Goal: Task Accomplishment & Management: Manage account settings

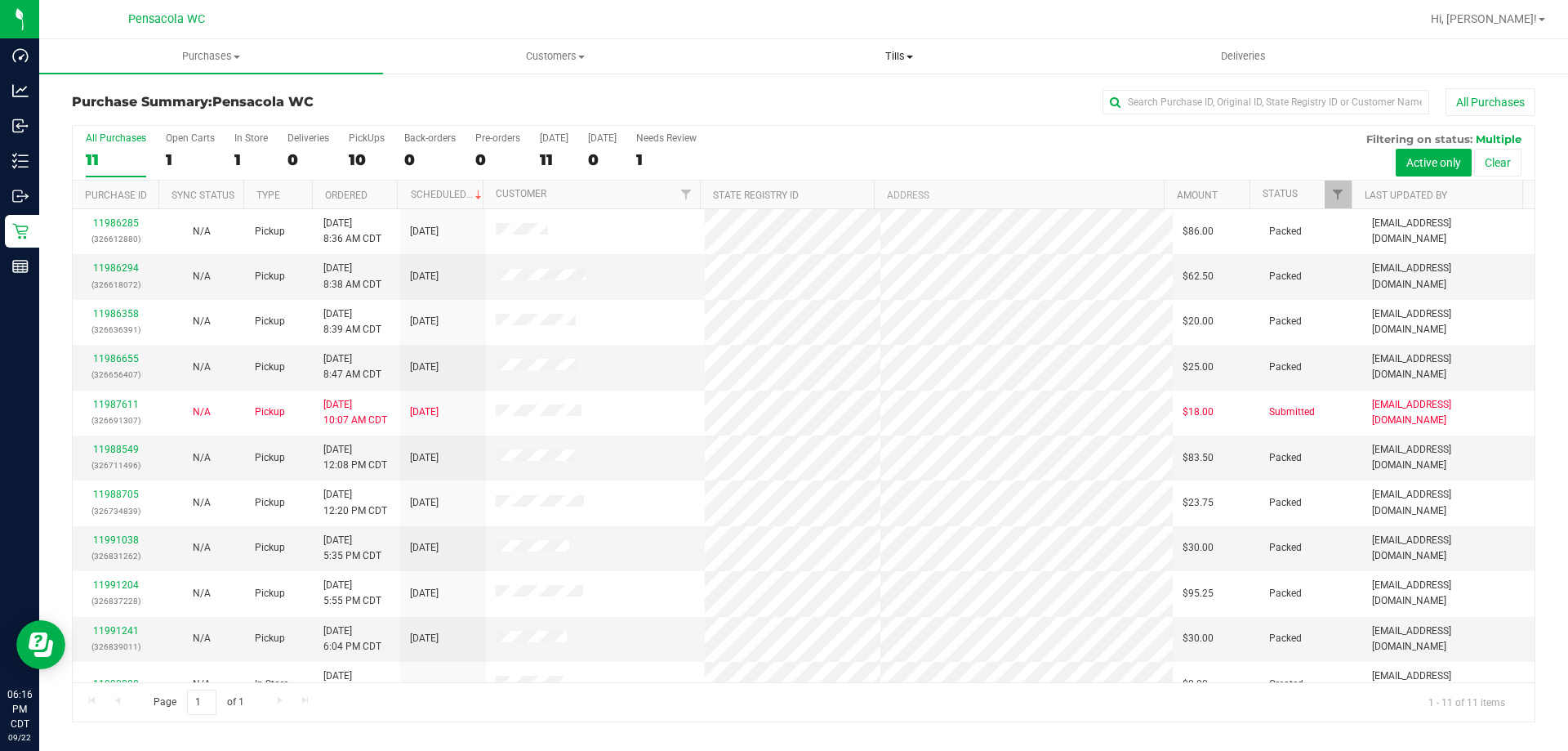
click at [855, 59] on span "Tills" at bounding box center [899, 56] width 342 height 14
click at [831, 92] on span "Manage tills" at bounding box center [781, 98] width 110 height 13
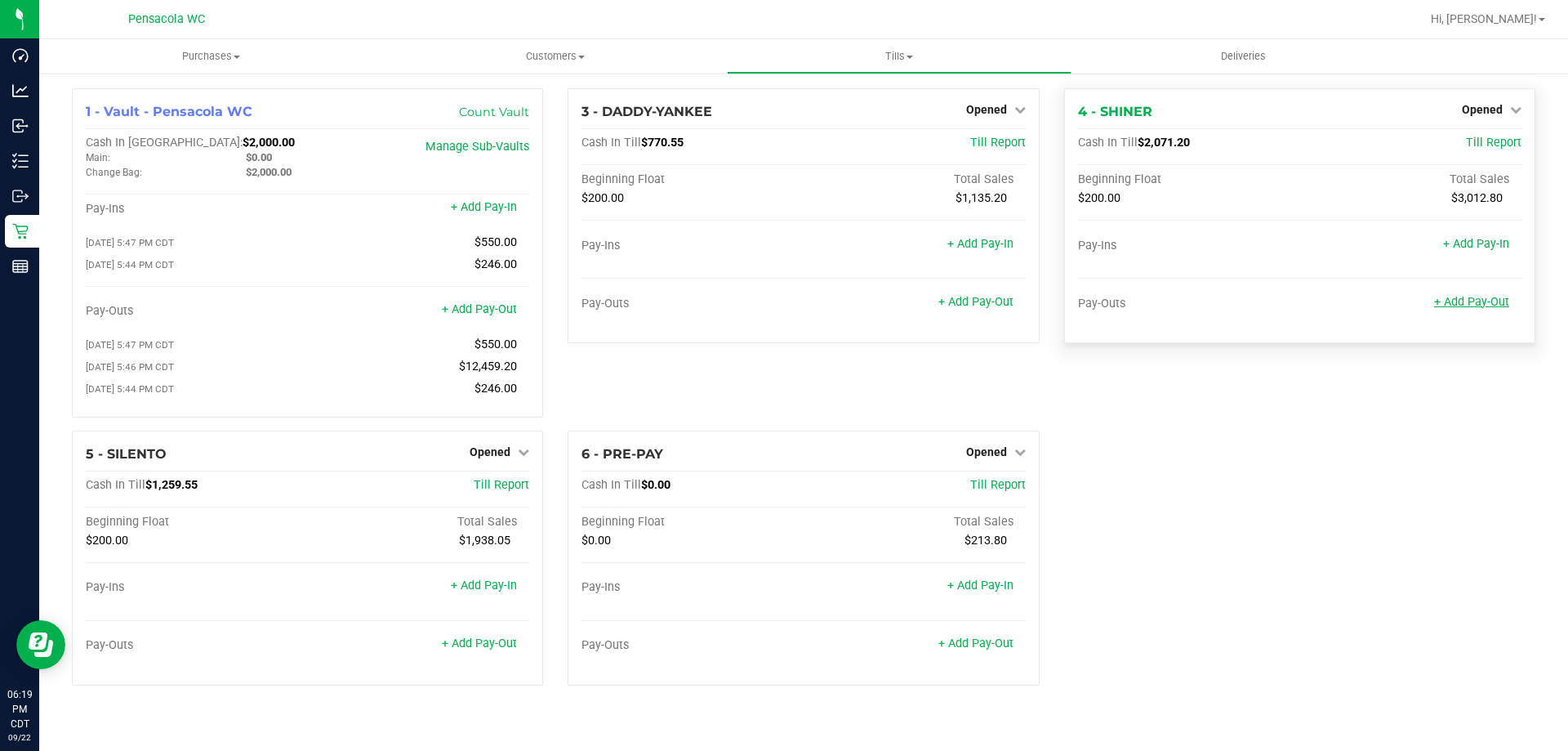
click at [1493, 298] on link "+ Add Pay-Out" at bounding box center [1472, 301] width 75 height 13
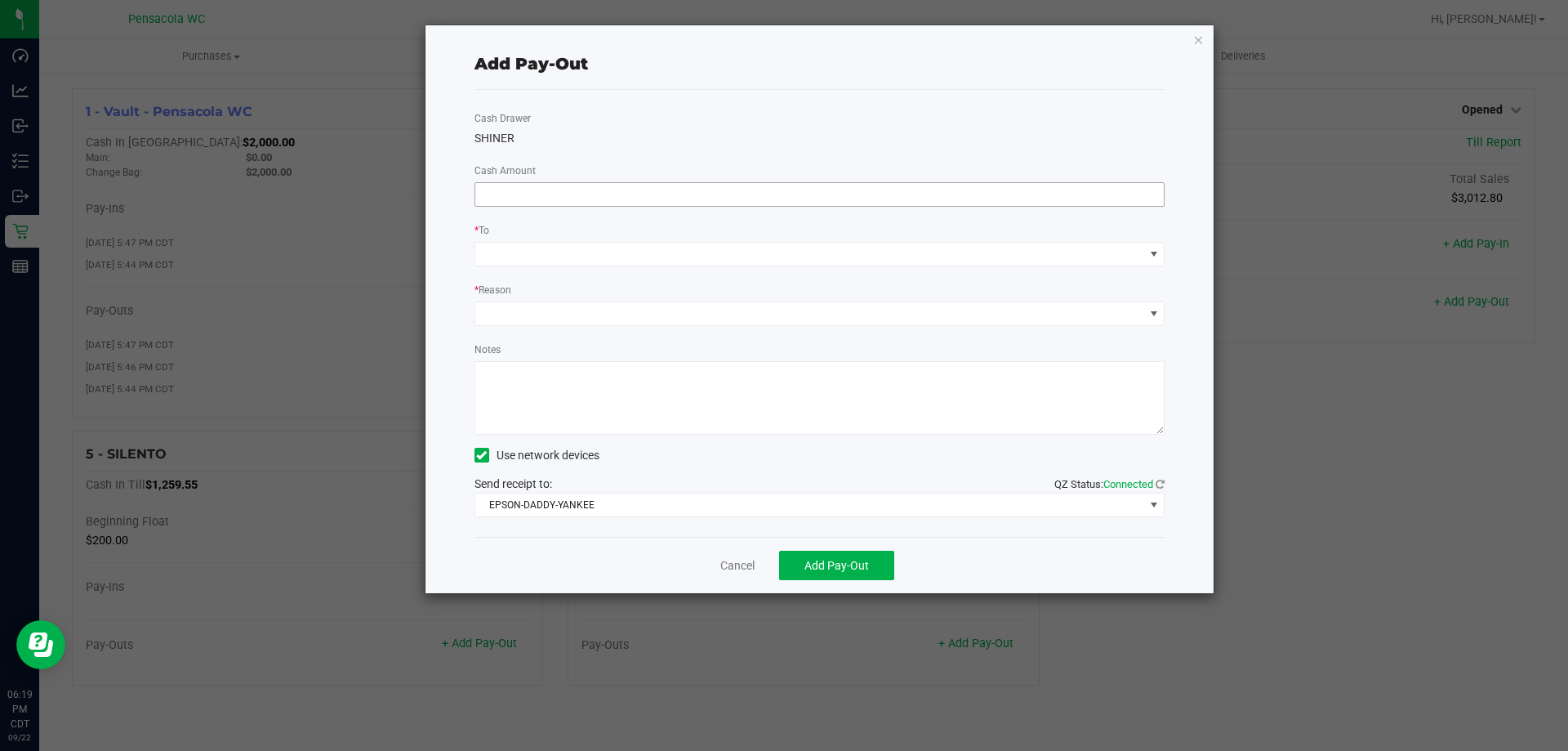
click at [915, 191] on input at bounding box center [820, 194] width 689 height 23
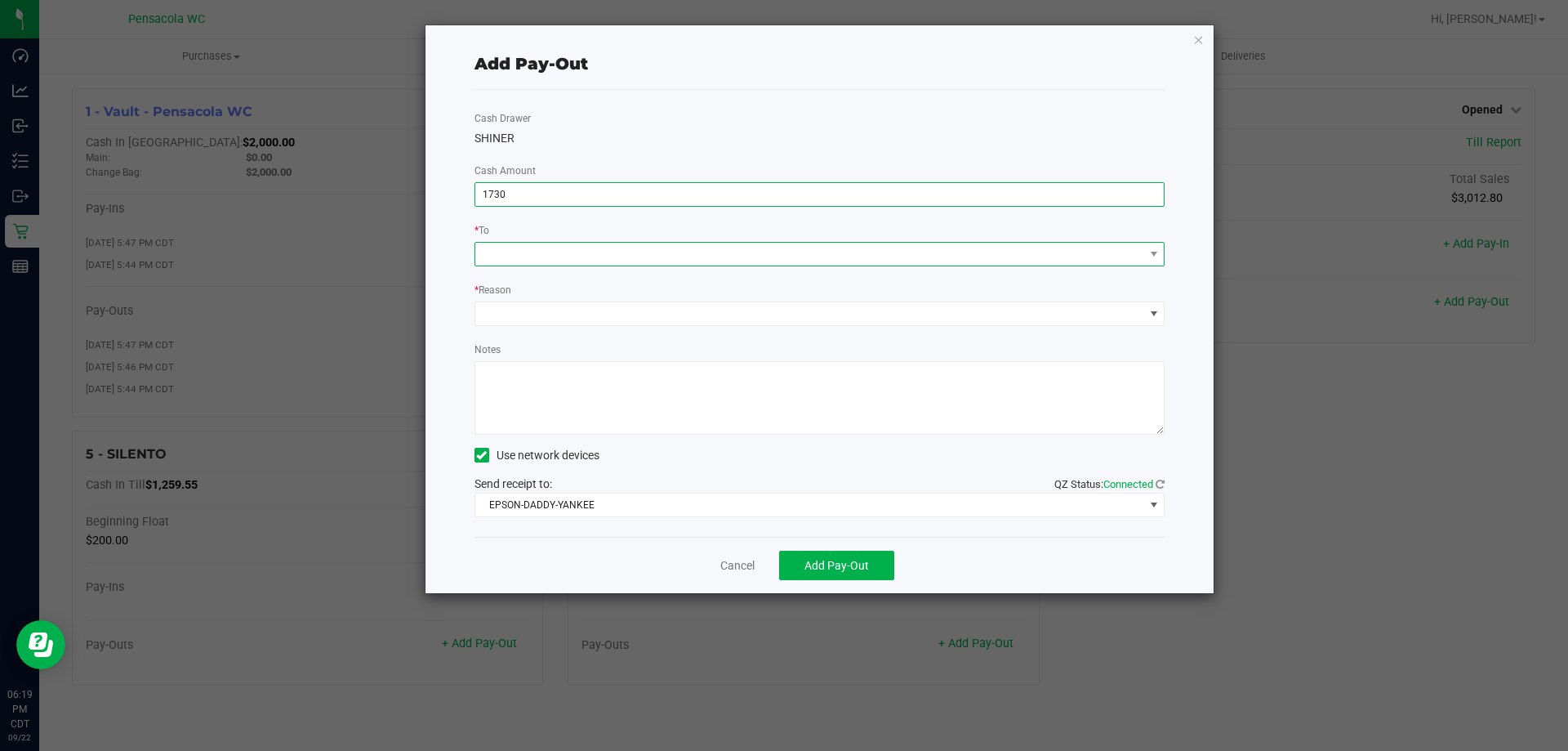
click at [888, 261] on span at bounding box center [810, 255] width 669 height 23
type input "$1,730.00"
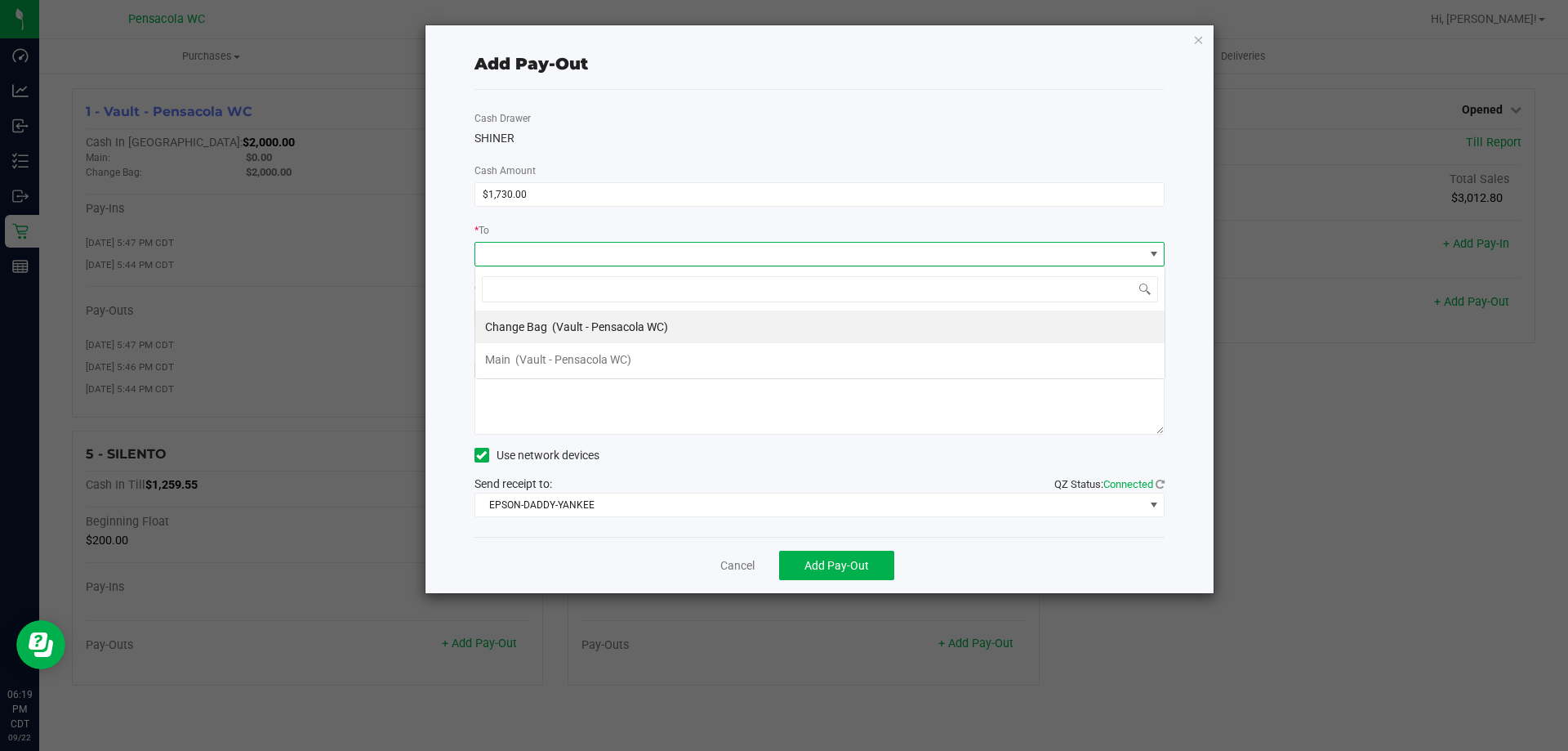
scroll to position [24, 690]
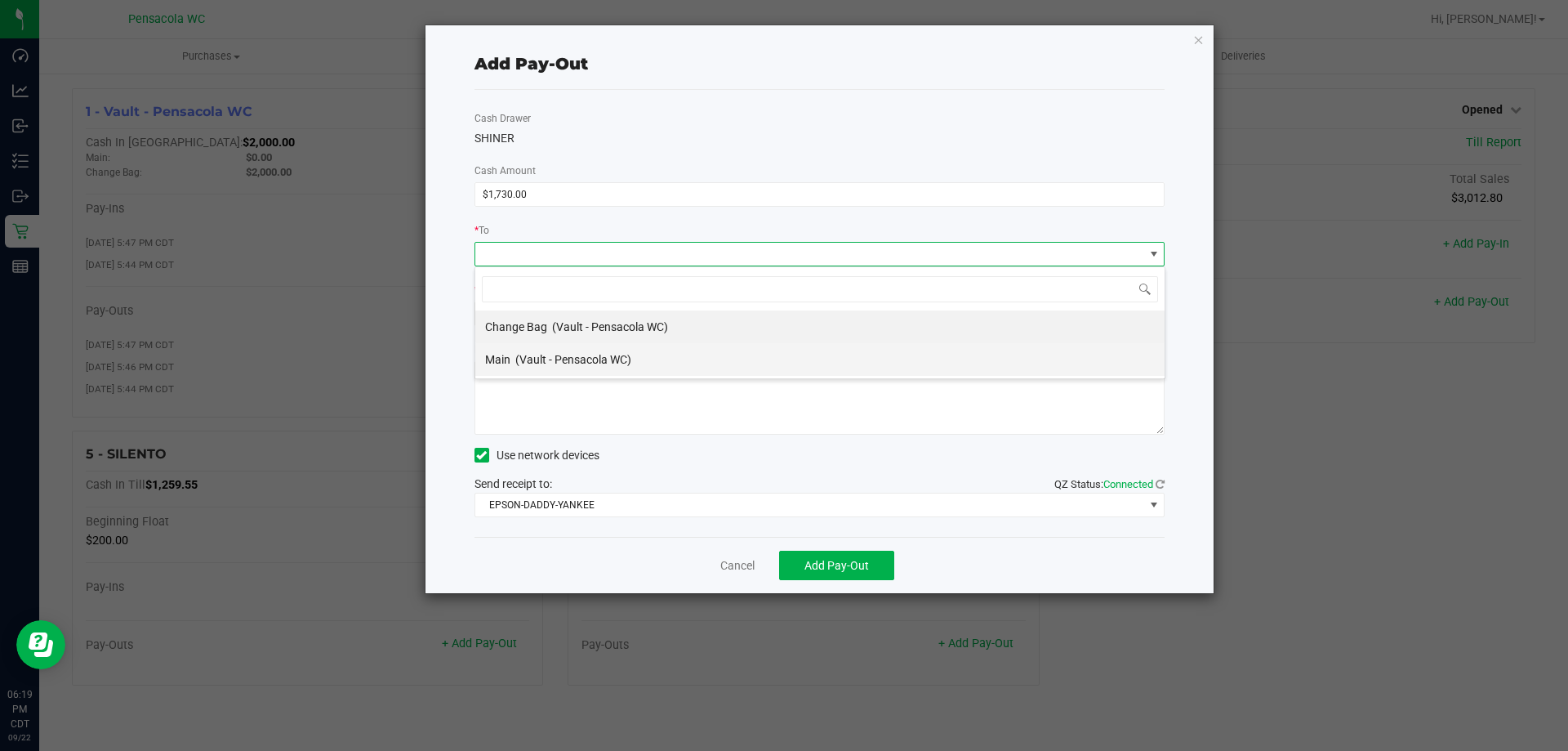
click at [740, 353] on li "Main (Vault - Pensacola WC)" at bounding box center [820, 359] width 689 height 32
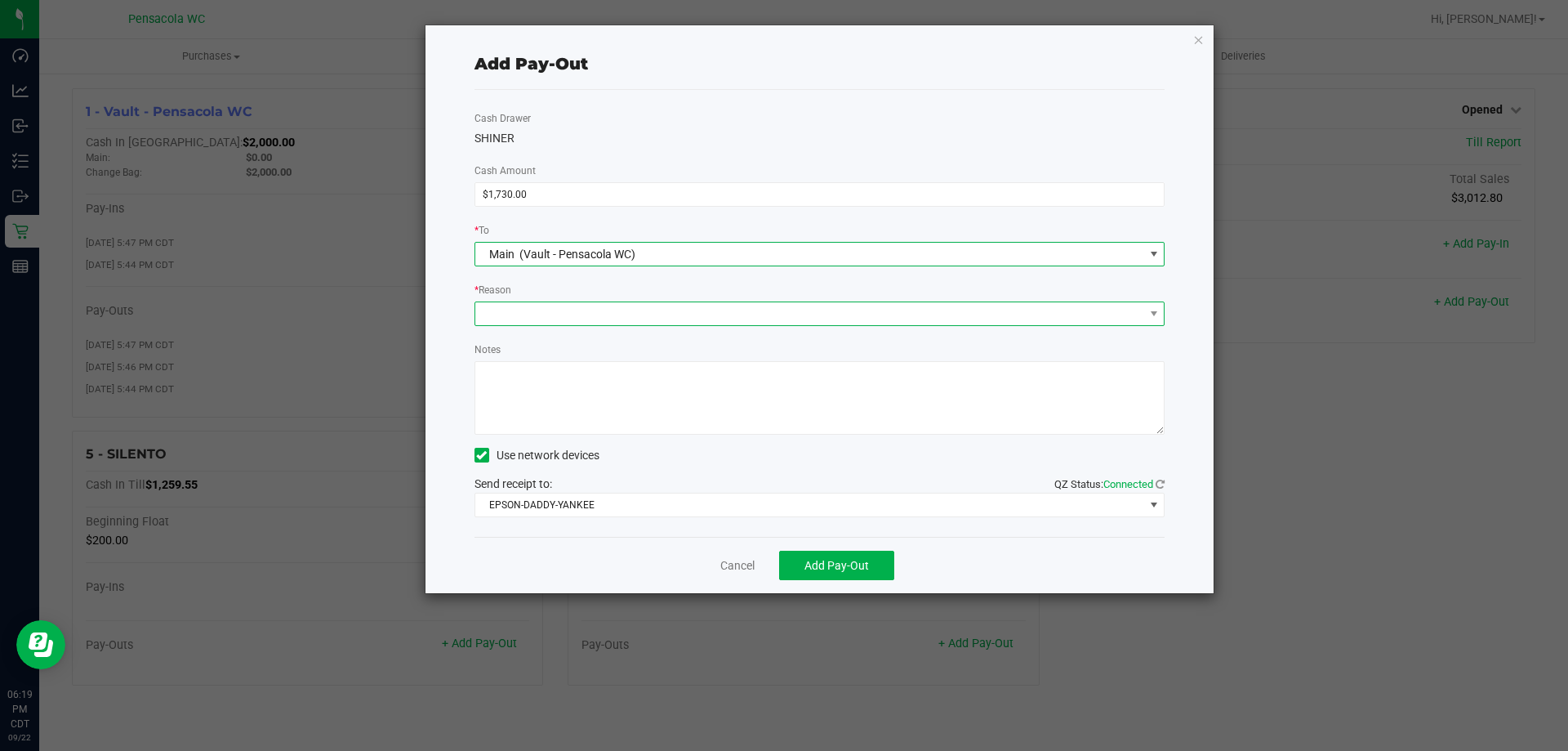
click at [773, 324] on span at bounding box center [810, 314] width 669 height 23
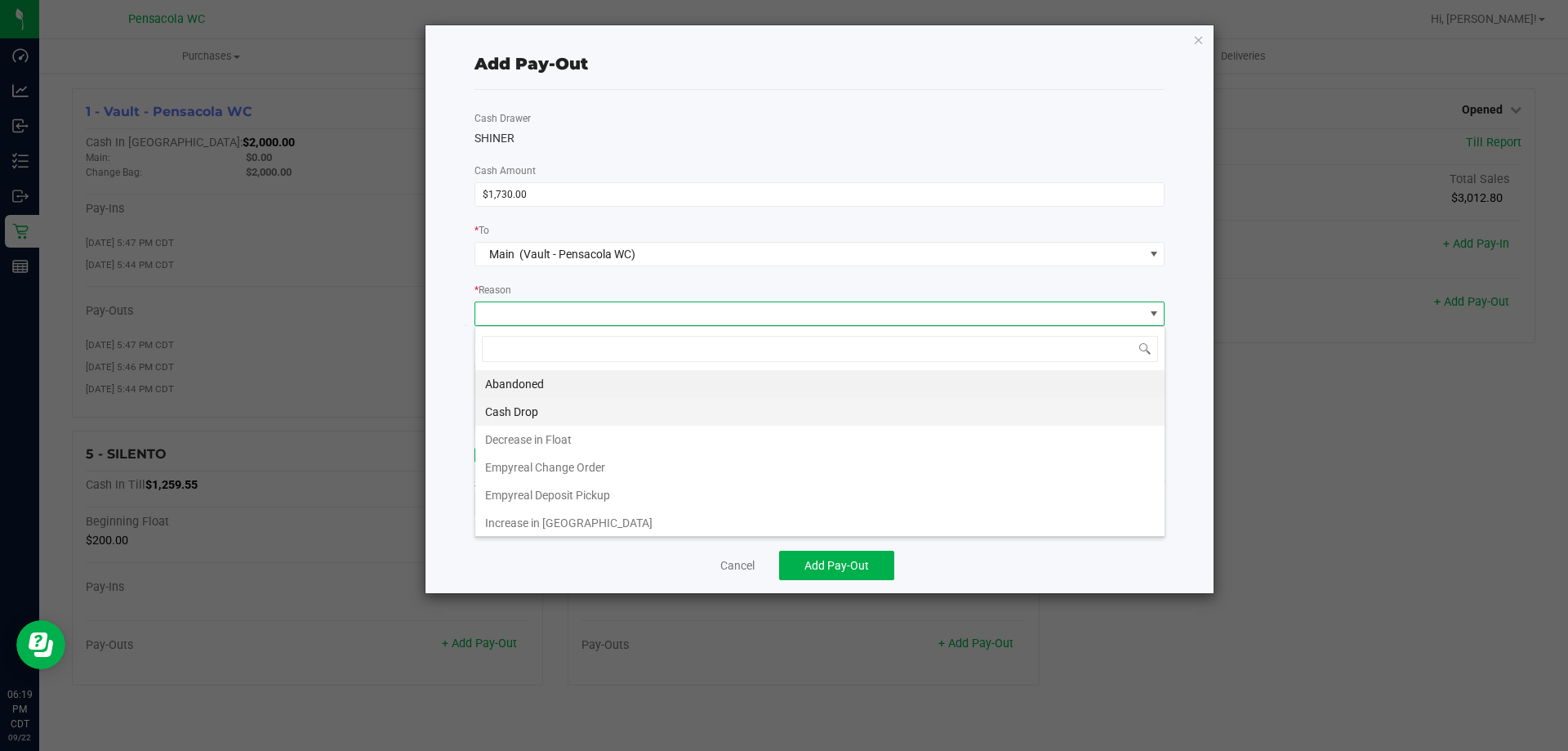
click at [706, 401] on li "Cash Drop" at bounding box center [820, 411] width 689 height 28
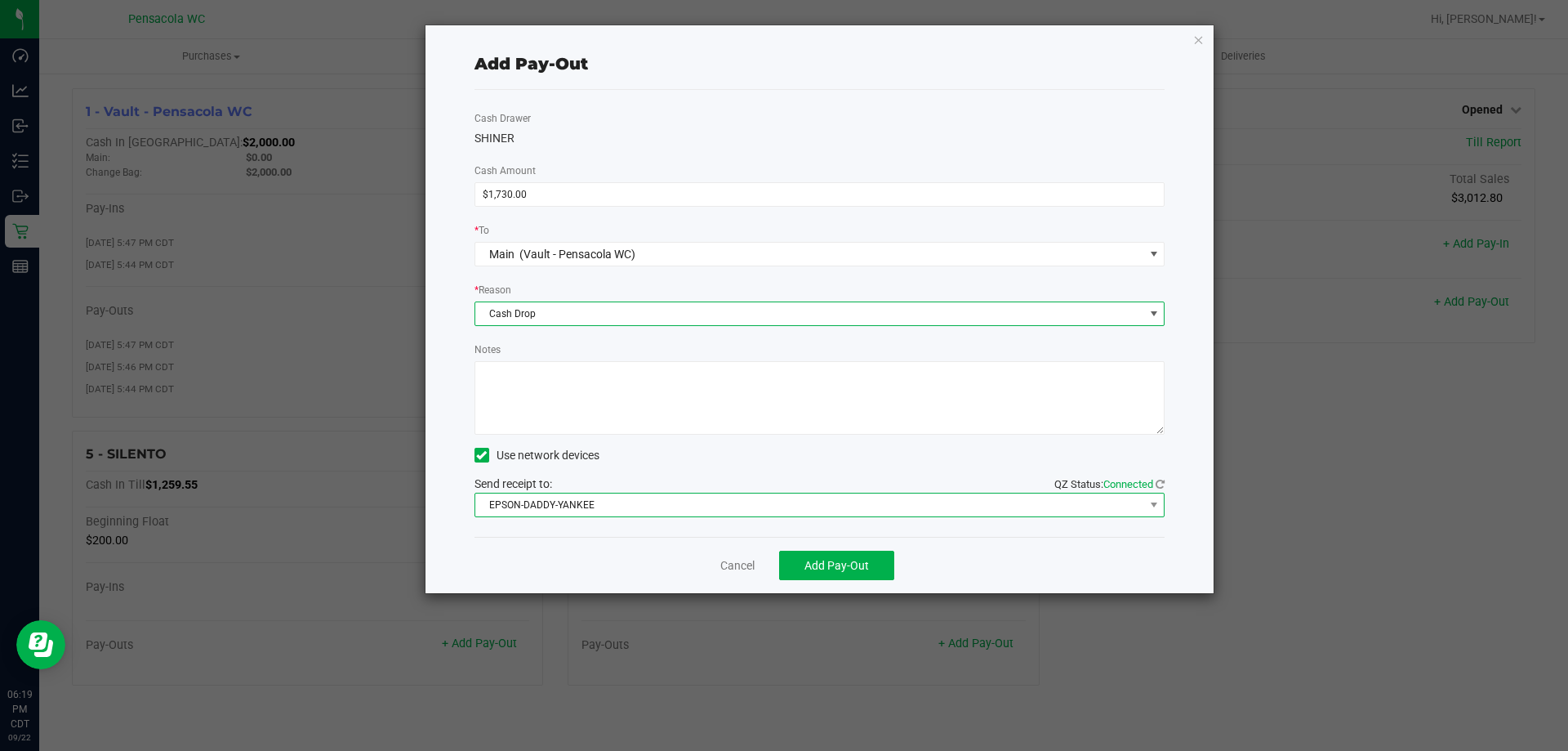
click at [870, 505] on span "EPSON-DADDY-YANKEE" at bounding box center [810, 505] width 669 height 23
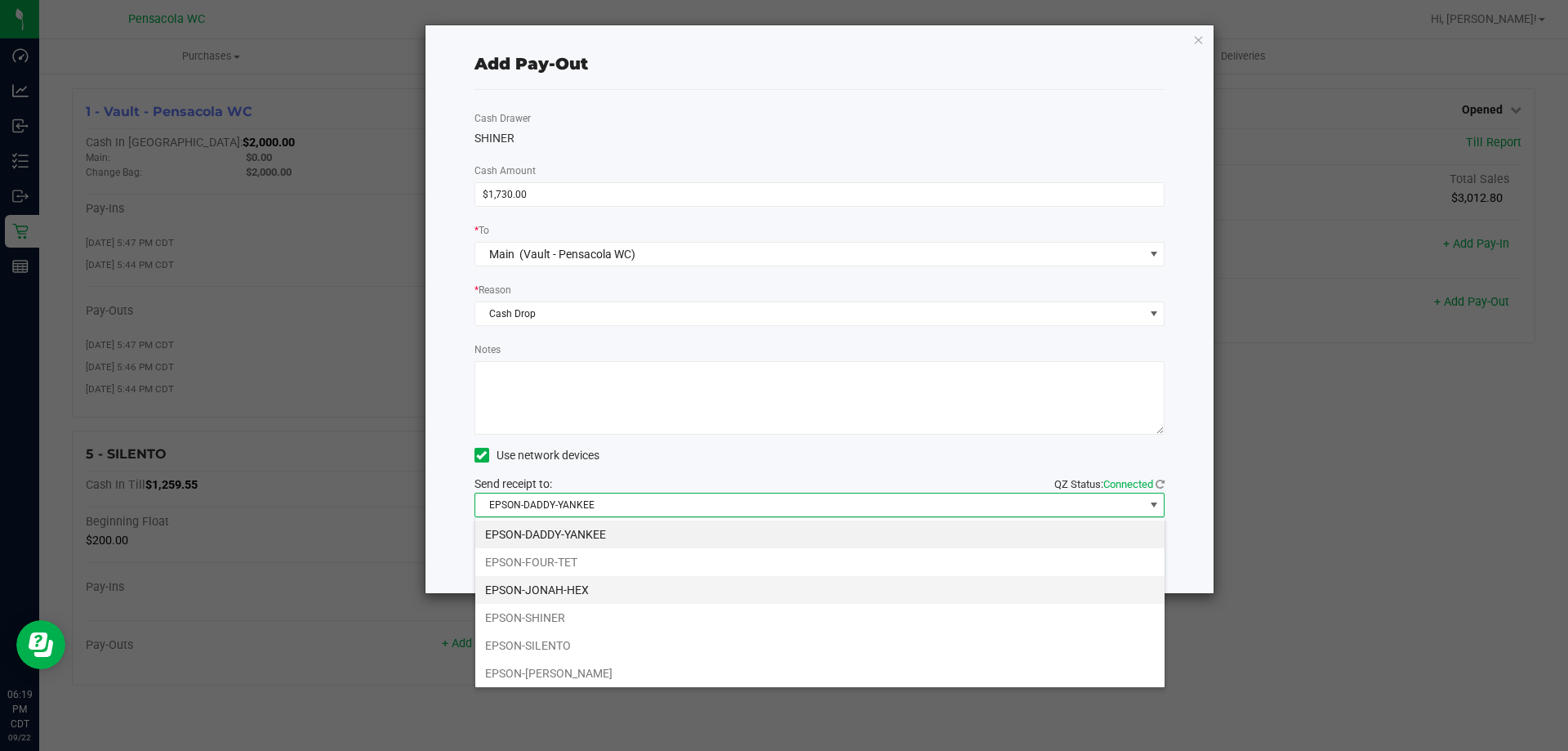
click at [753, 576] on li "EPSON-JONAH-HEX" at bounding box center [820, 590] width 689 height 28
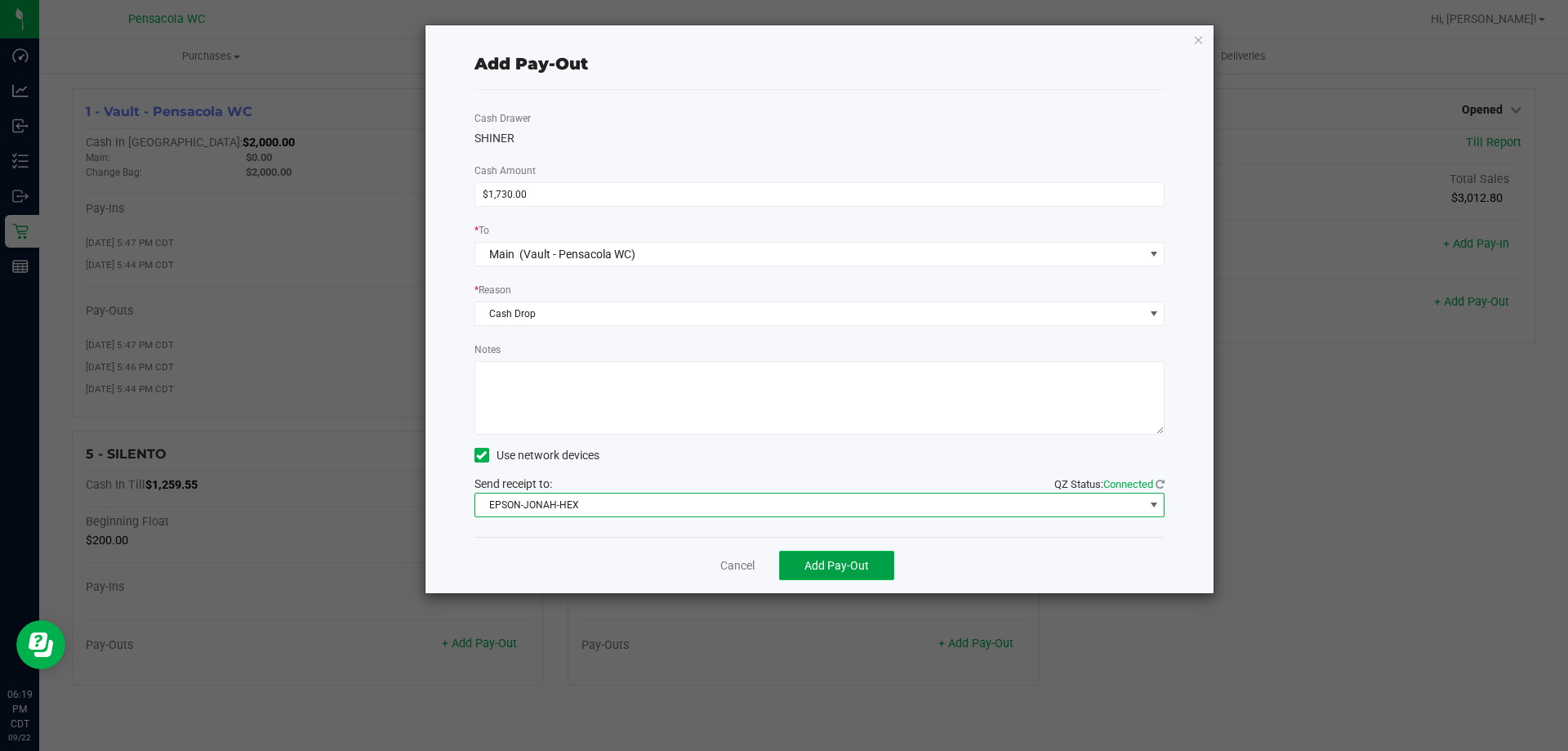
click at [845, 566] on span "Add Pay-Out" at bounding box center [837, 565] width 65 height 13
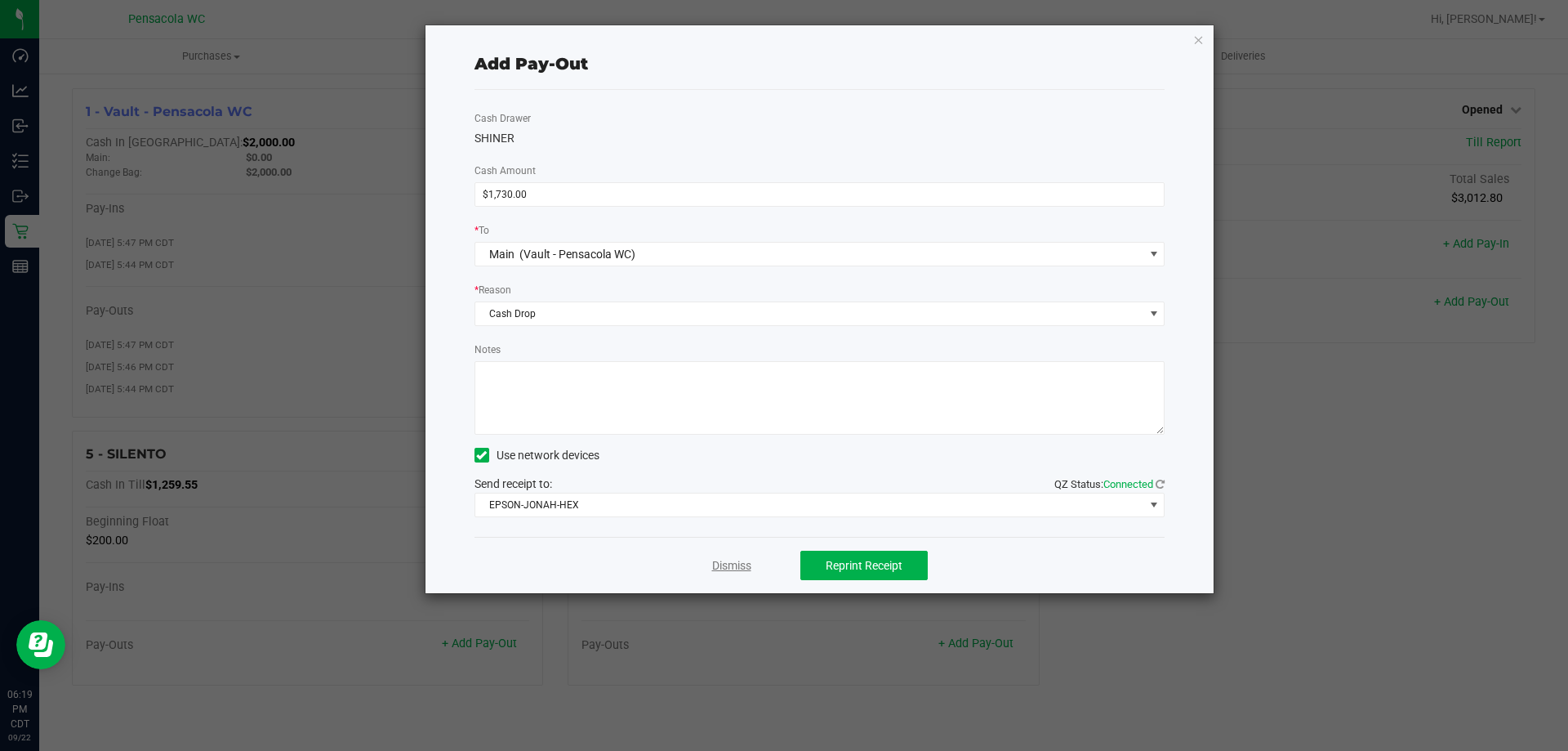
click at [719, 559] on link "Dismiss" at bounding box center [732, 565] width 39 height 17
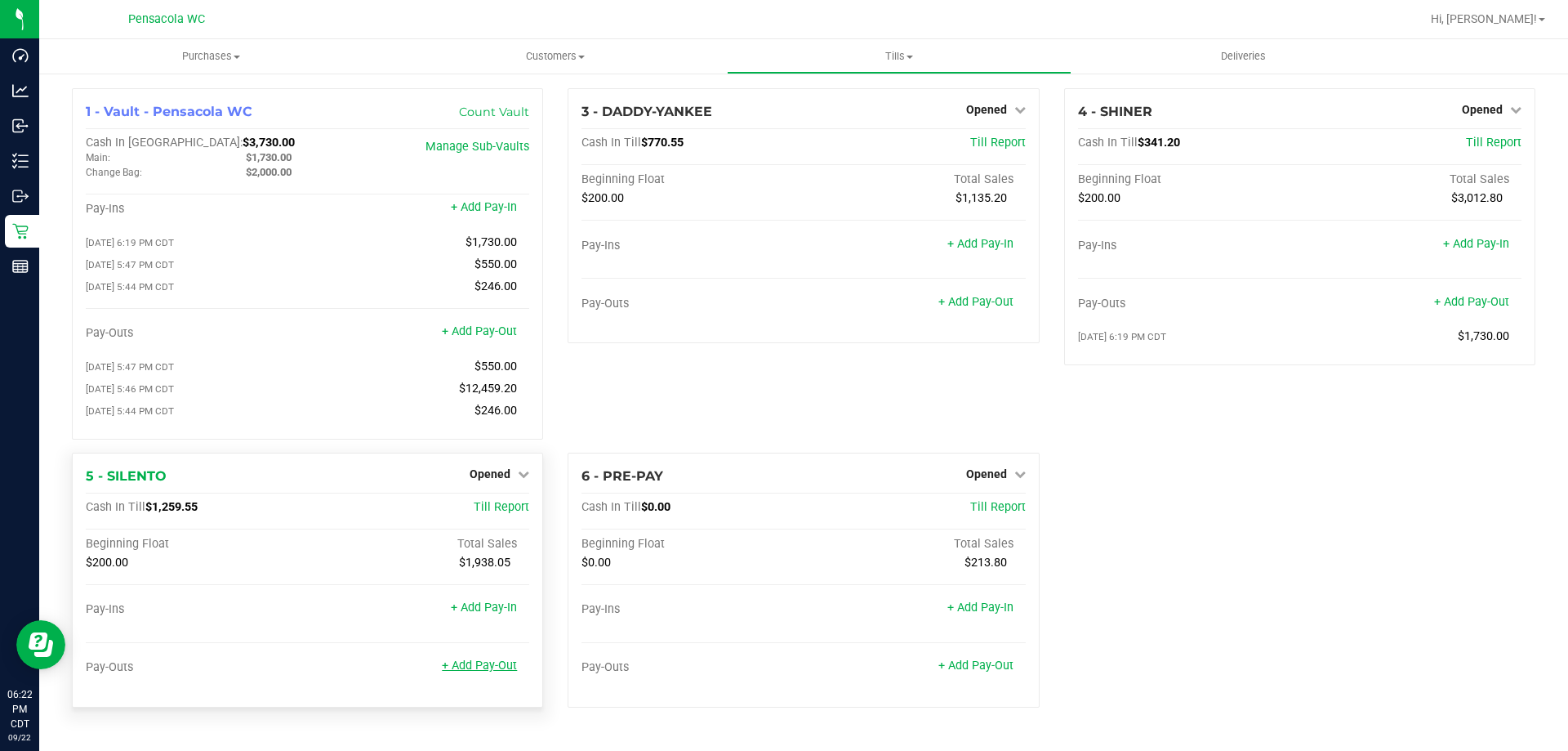
click at [461, 672] on link "+ Add Pay-Out" at bounding box center [479, 665] width 75 height 13
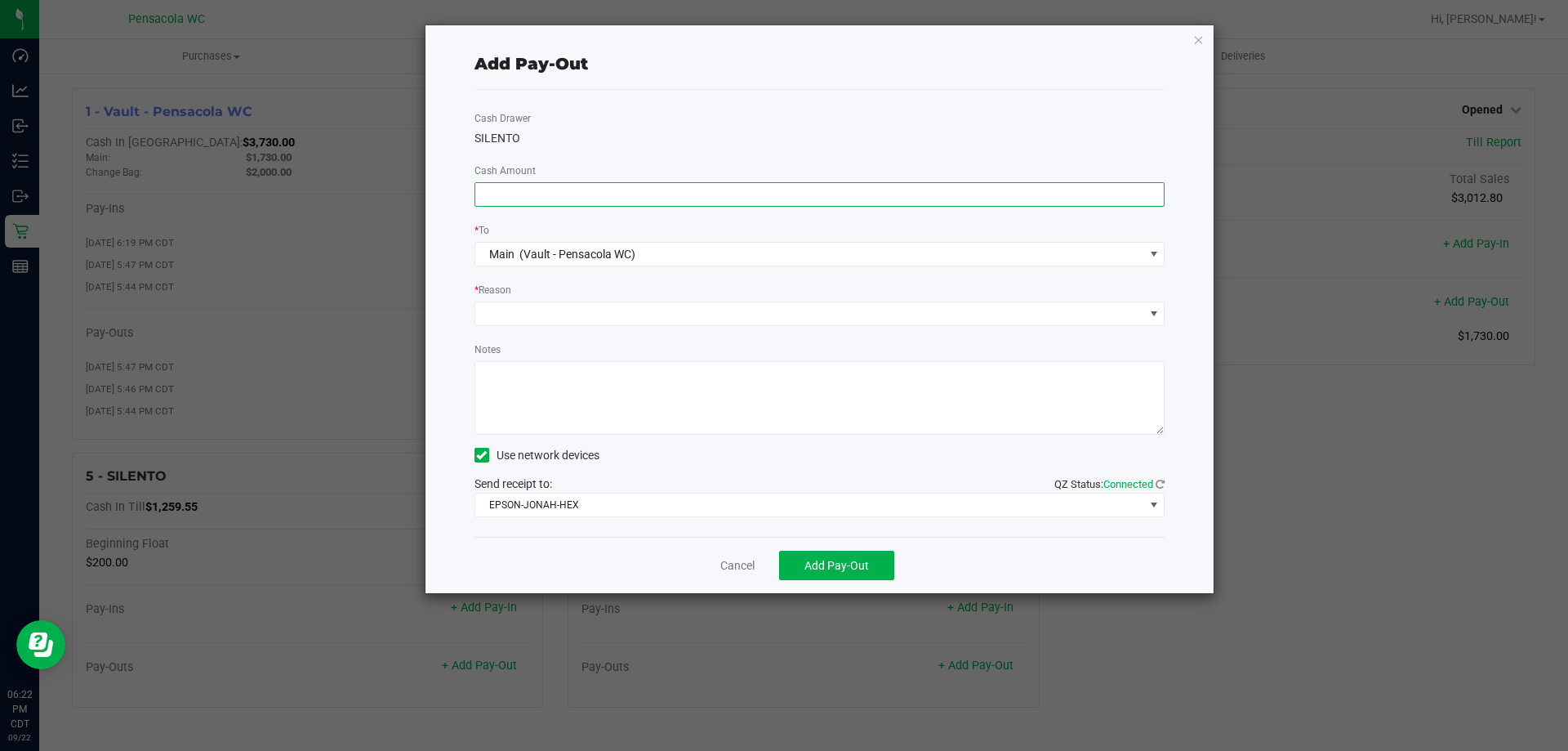
click at [992, 199] on input at bounding box center [820, 194] width 689 height 23
type input "$960.00"
click at [982, 328] on div "Cash Drawer SILENTO Cash Amount $960.00 * To Main (Vault - Pensacola WC) * Reas…" at bounding box center [820, 313] width 691 height 447
click at [979, 318] on span at bounding box center [810, 314] width 669 height 23
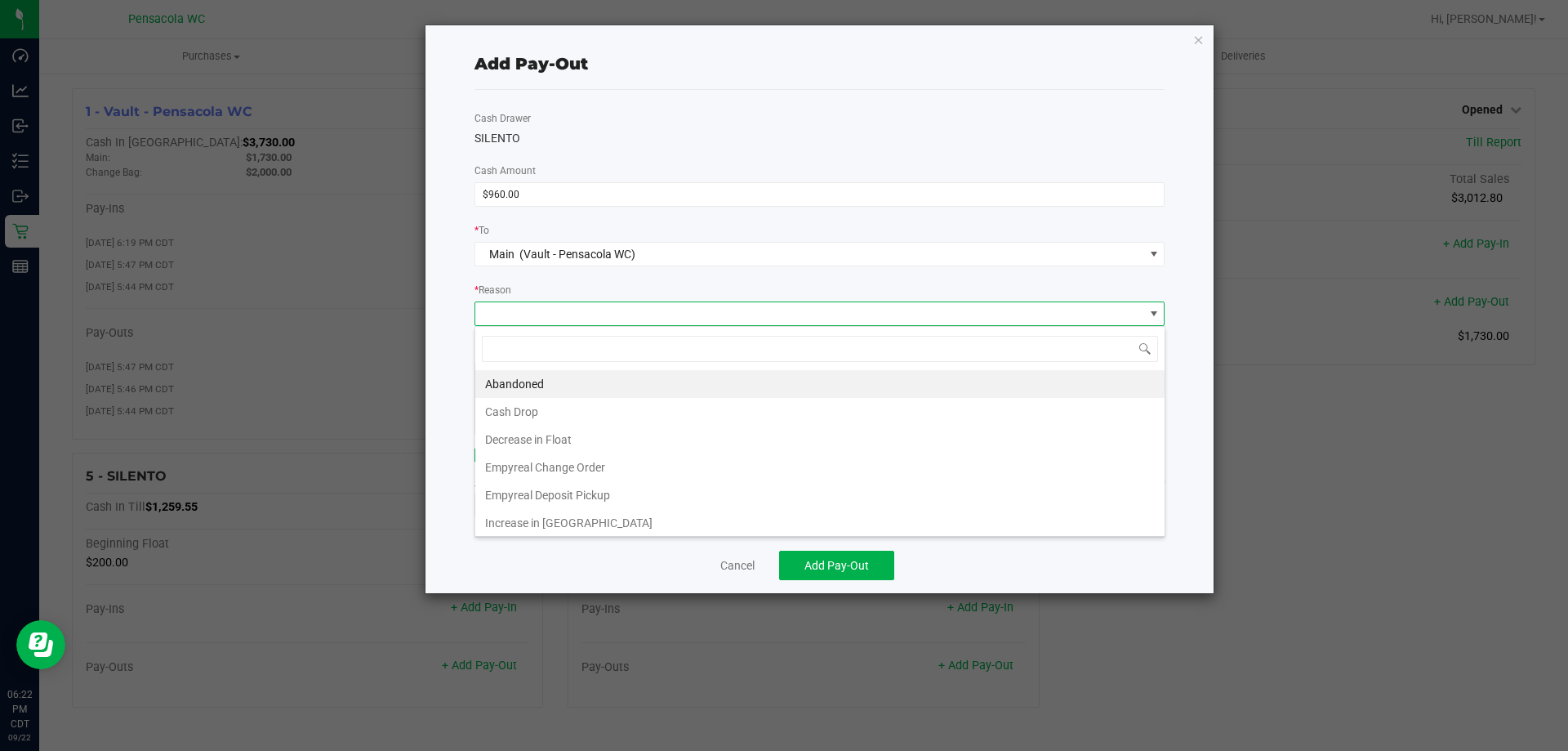
drag, startPoint x: 681, startPoint y: 412, endPoint x: 688, endPoint y: 419, distance: 9.9
click at [683, 413] on li "Cash Drop" at bounding box center [820, 411] width 689 height 28
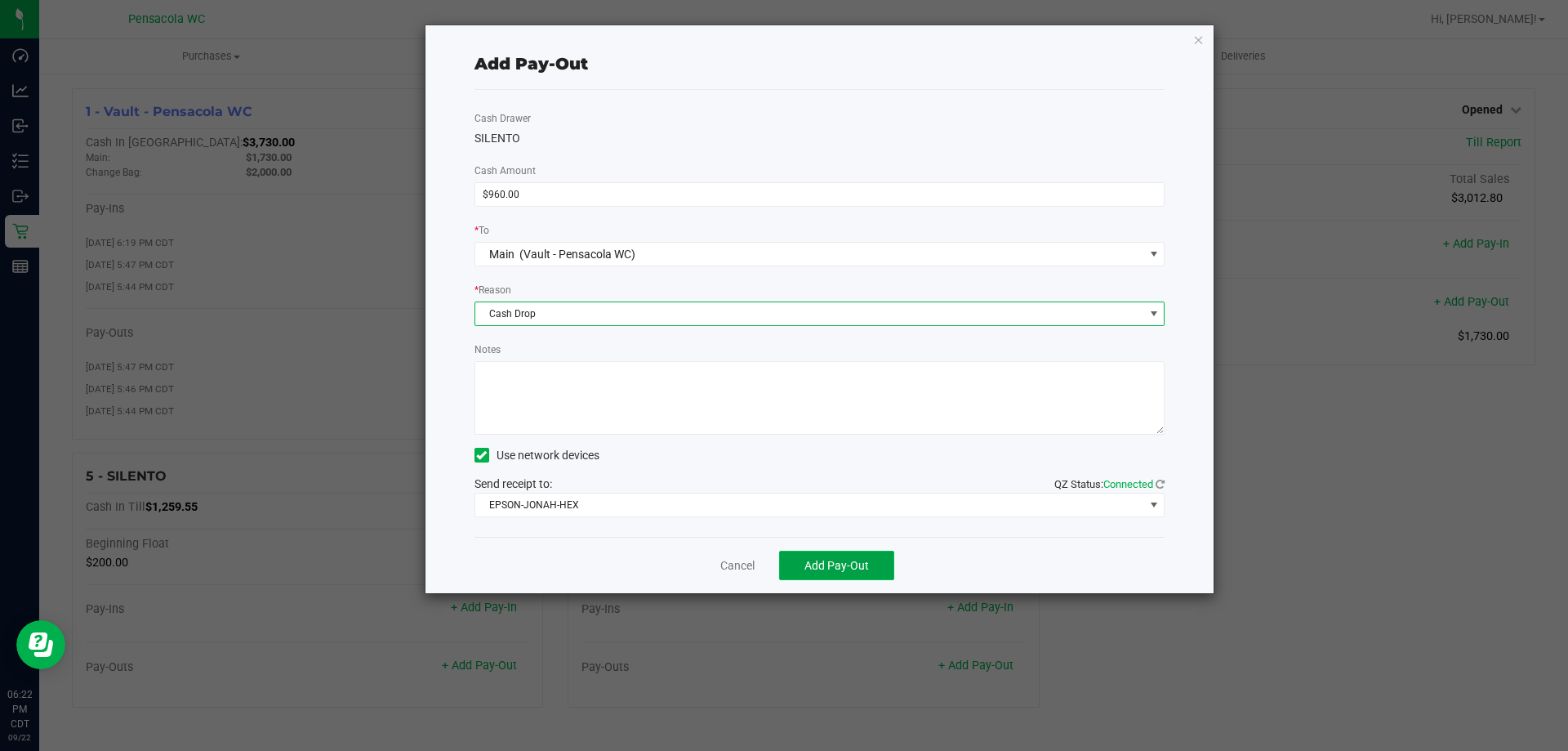
click at [808, 561] on span "Add Pay-Out" at bounding box center [837, 565] width 65 height 13
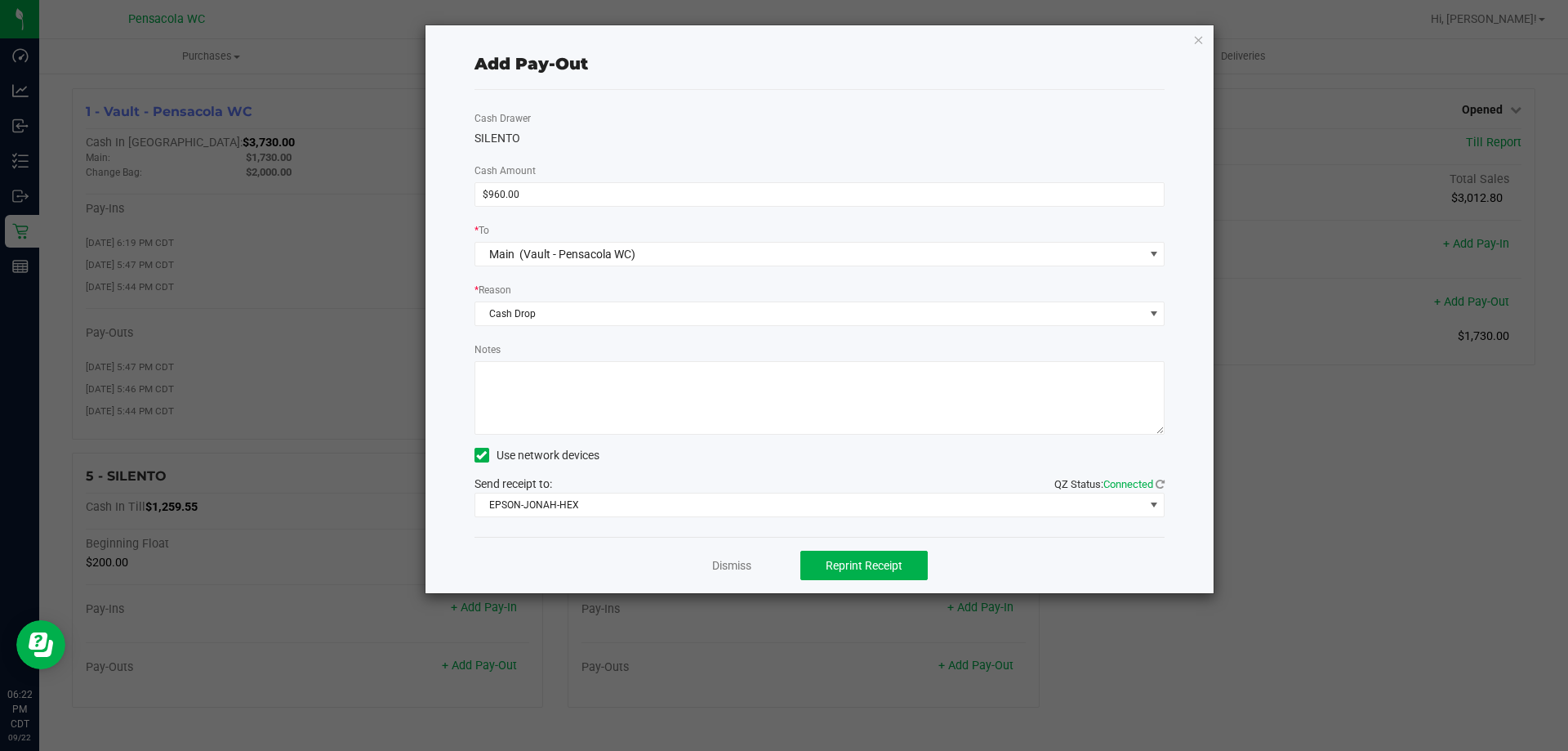
click at [726, 589] on div "Dismiss Reprint Receipt" at bounding box center [820, 565] width 691 height 56
click at [752, 565] on link "Dismiss" at bounding box center [732, 565] width 39 height 17
